Goal: Navigation & Orientation: Find specific page/section

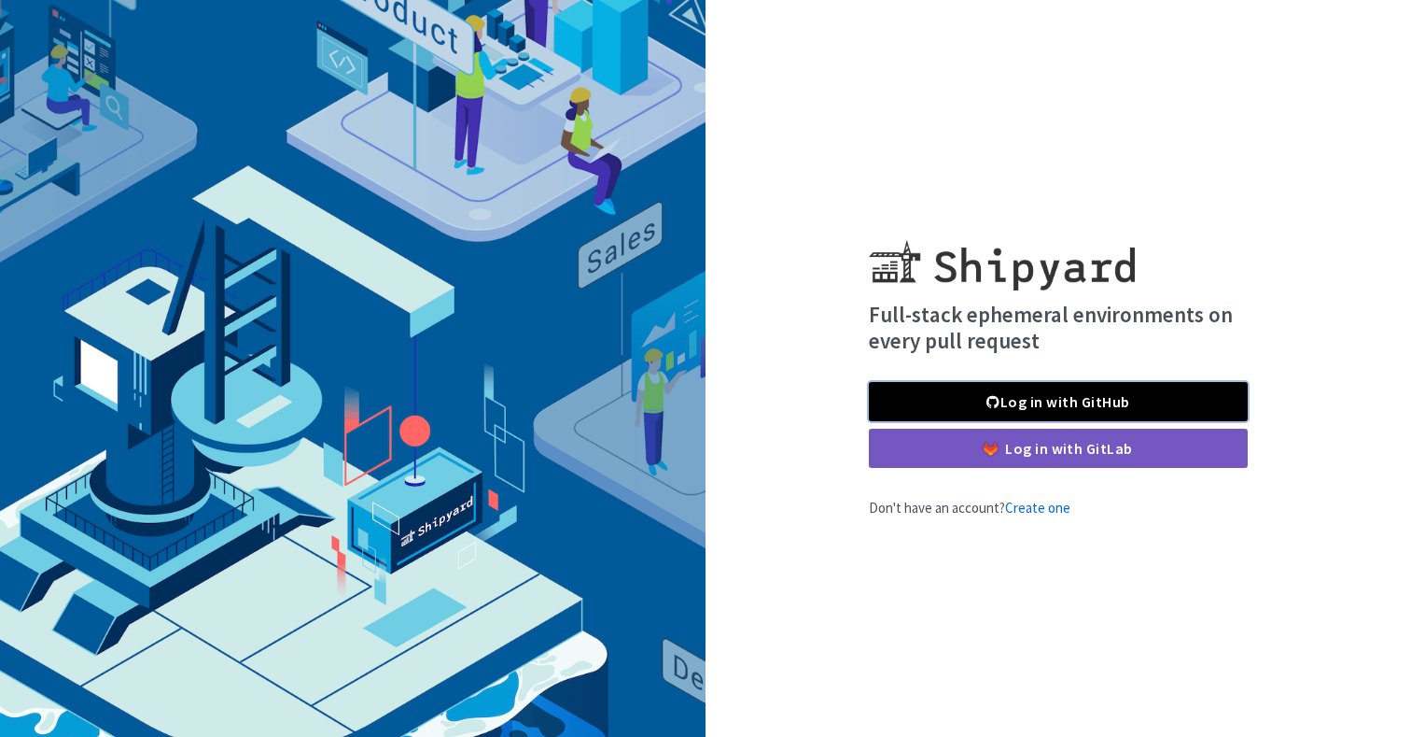
click at [1012, 413] on link "Log in with GitHub" at bounding box center [1058, 401] width 379 height 39
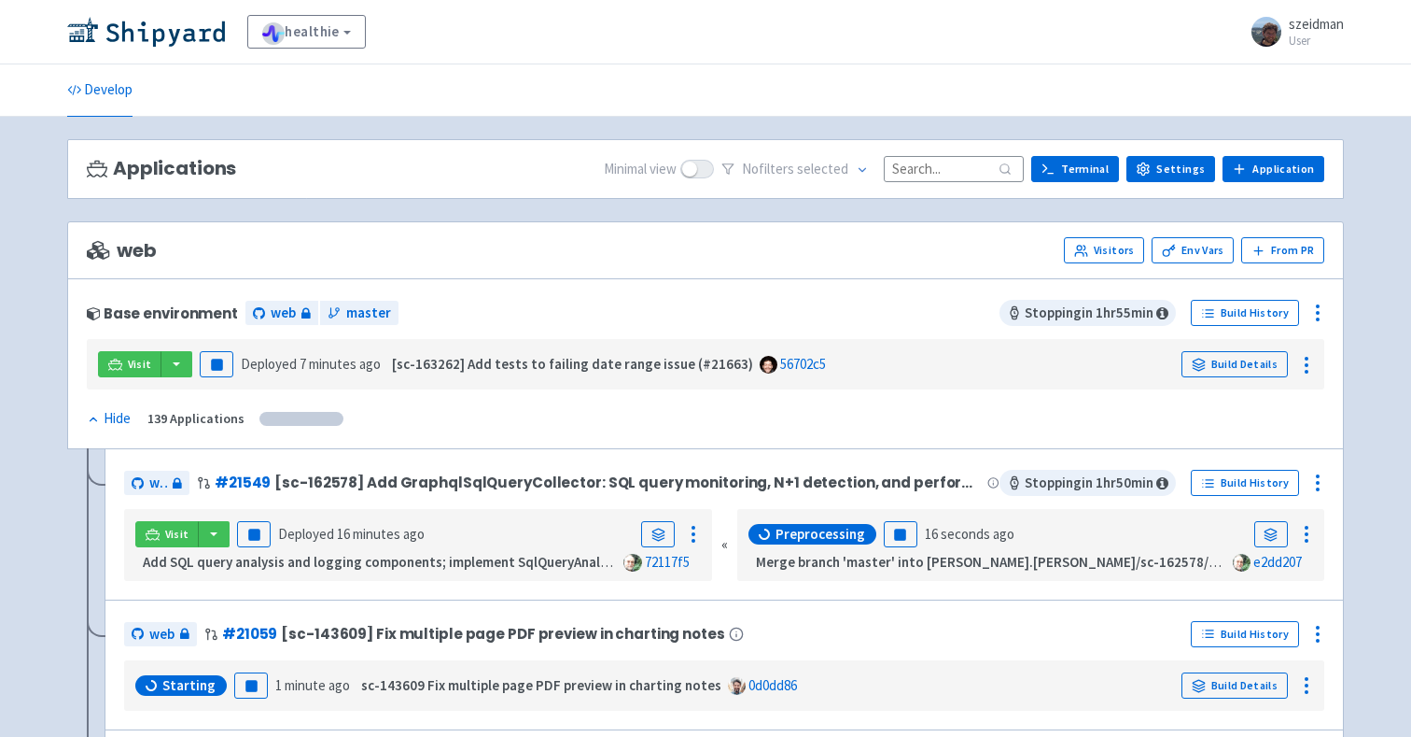
click at [933, 183] on div "Applications Minimal view No filter s selected Terminal Settings Application Te…" at bounding box center [705, 169] width 1277 height 61
click at [933, 163] on input at bounding box center [954, 168] width 140 height 25
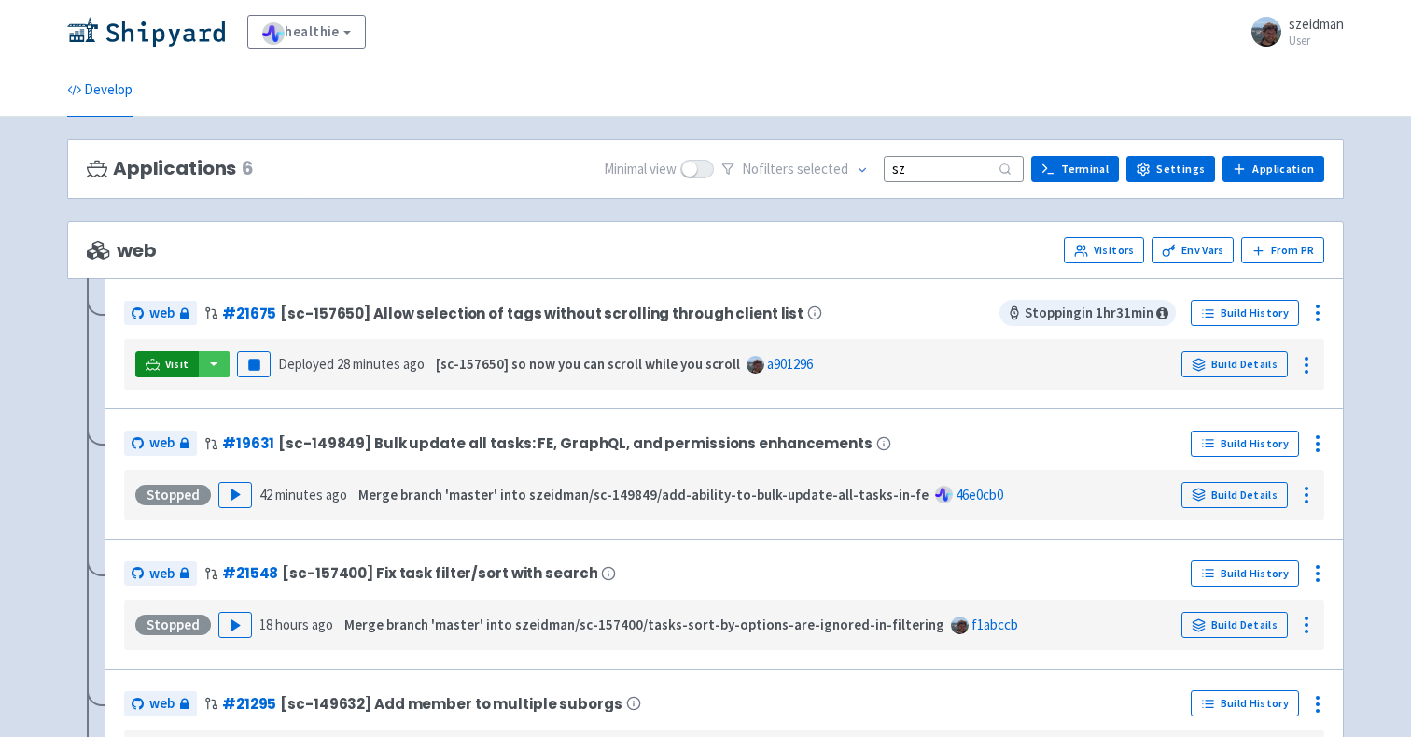
type input "sz"
click at [169, 370] on span "Visit" at bounding box center [177, 364] width 24 height 15
